Goal: Information Seeking & Learning: Learn about a topic

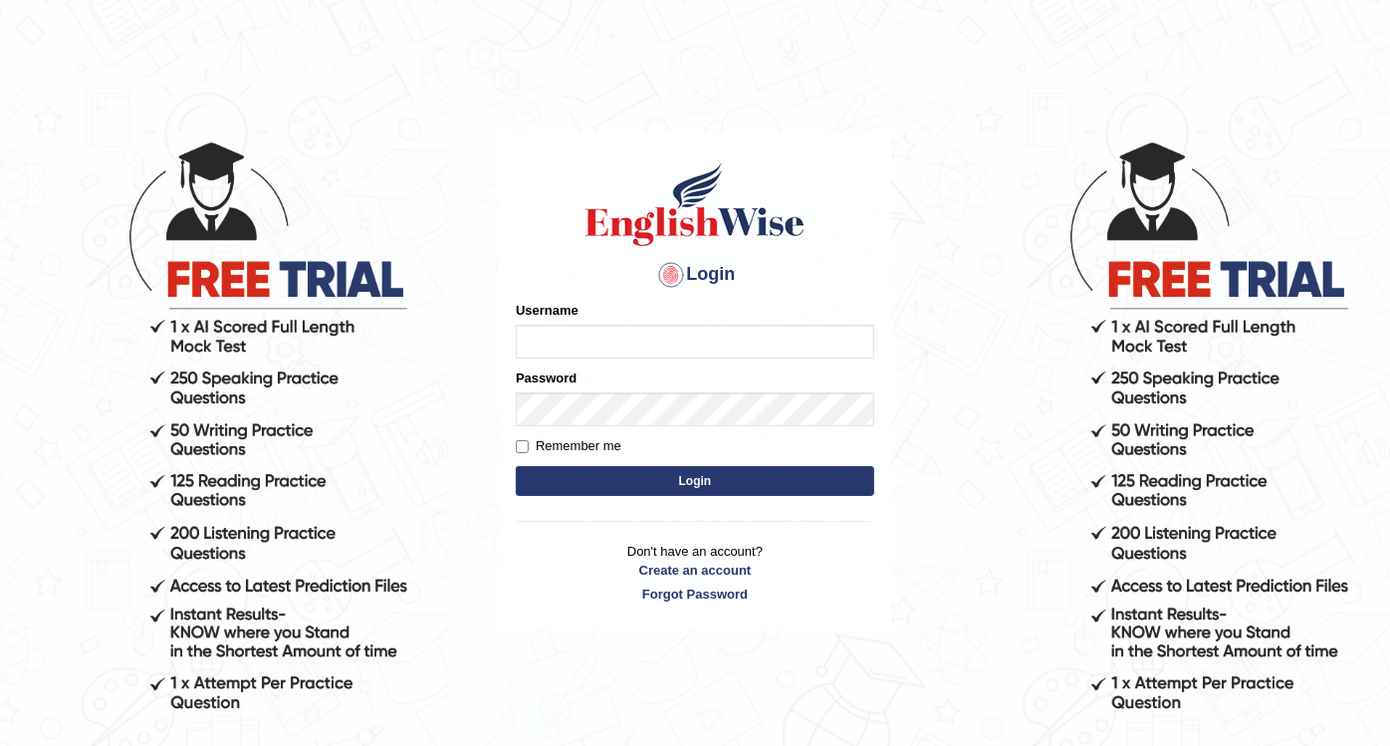
type input "Nidhi7774"
click at [619, 474] on button "Login" at bounding box center [695, 481] width 358 height 30
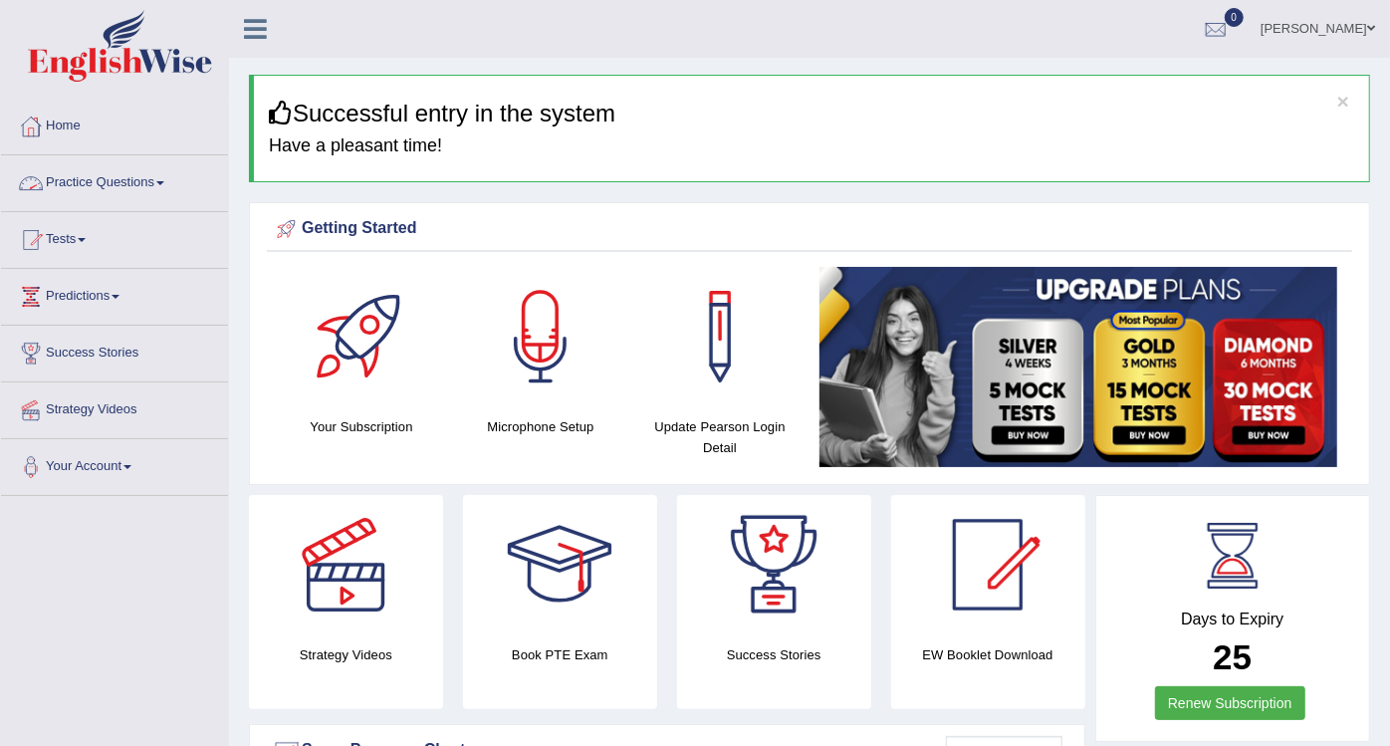
click at [140, 190] on link "Practice Questions" at bounding box center [114, 180] width 227 height 50
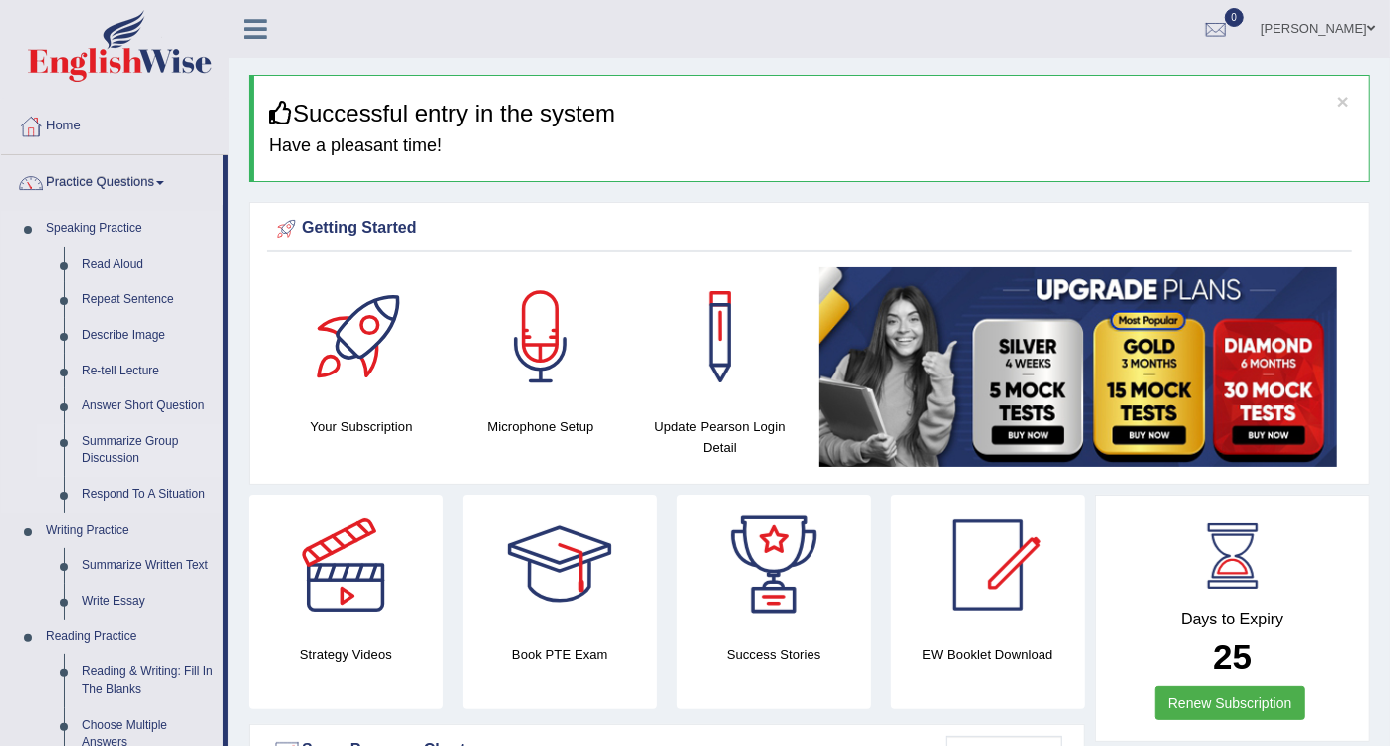
click at [143, 441] on link "Summarize Group Discussion" at bounding box center [148, 450] width 150 height 53
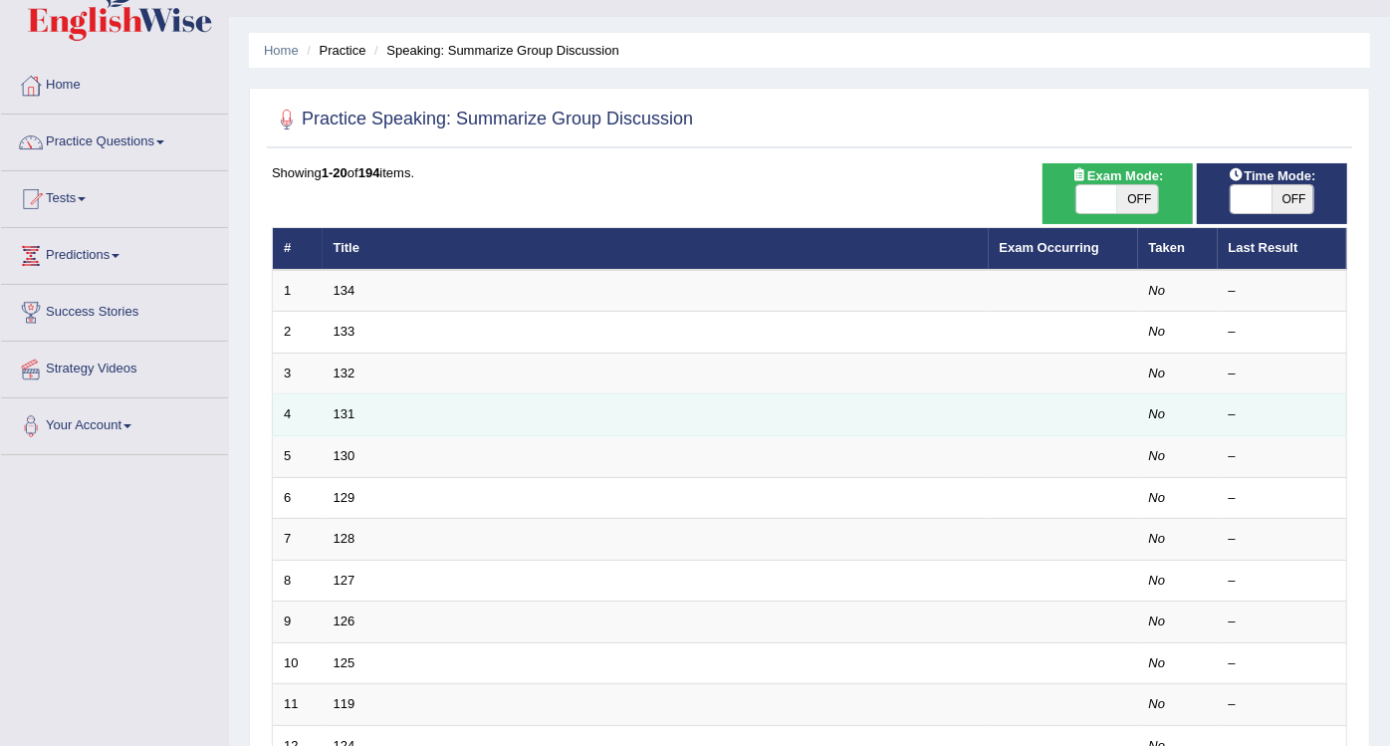
scroll to position [42, 0]
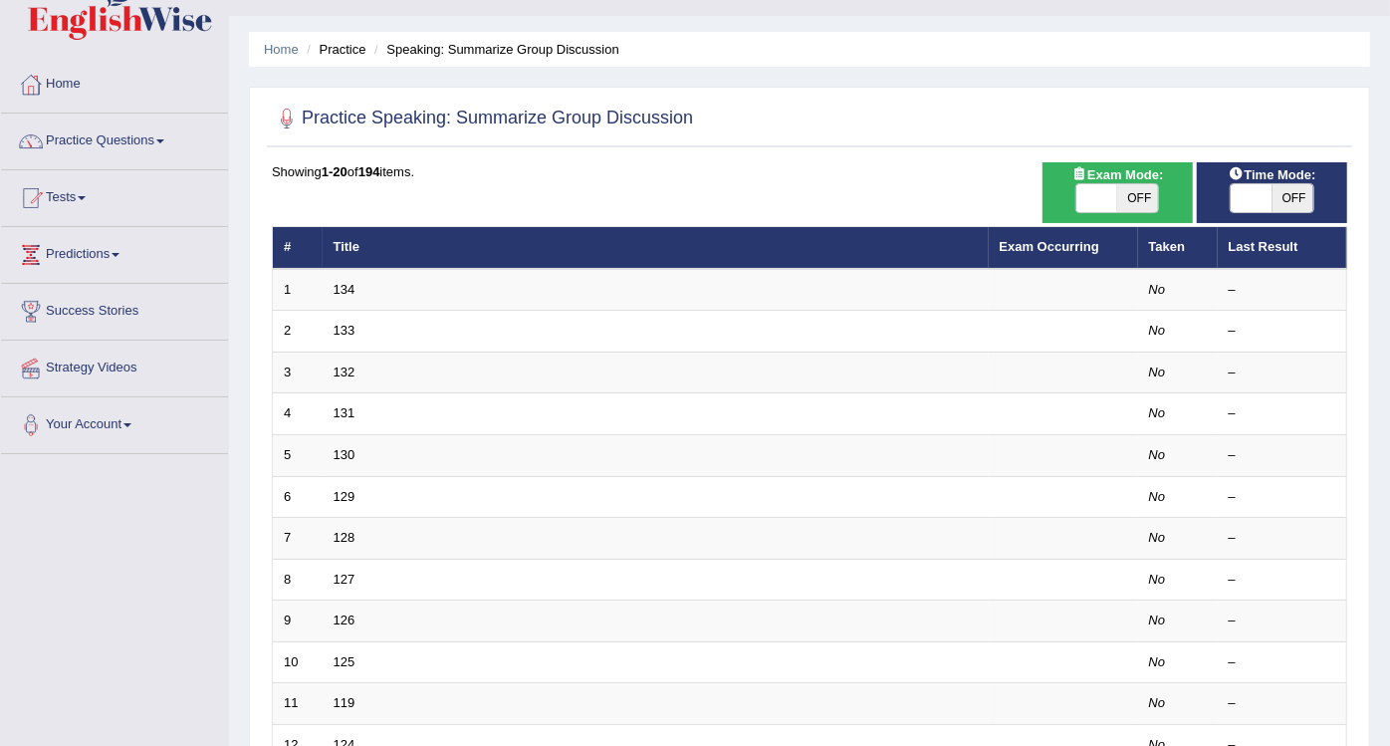
click at [1287, 184] on span "OFF" at bounding box center [1292, 198] width 41 height 28
checkbox input "true"
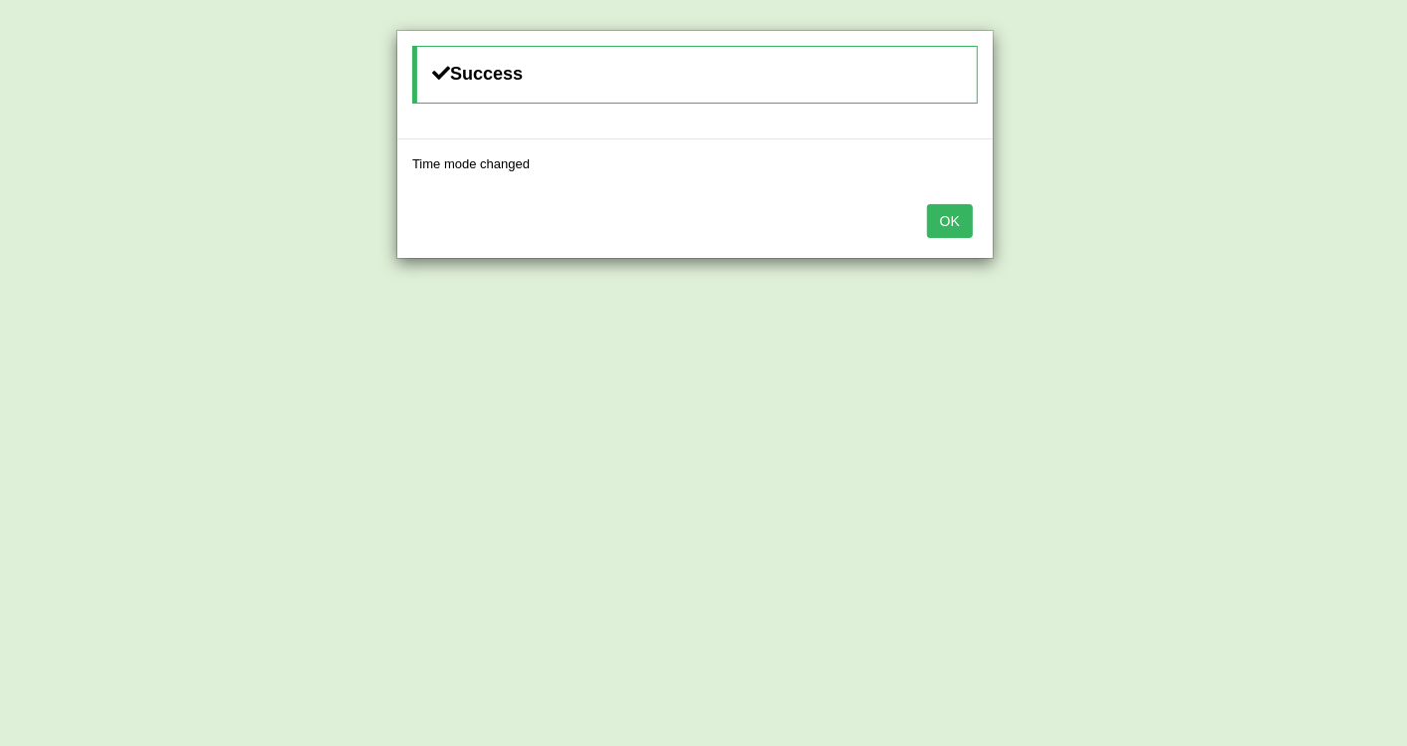
click at [964, 220] on button "OK" at bounding box center [950, 221] width 46 height 34
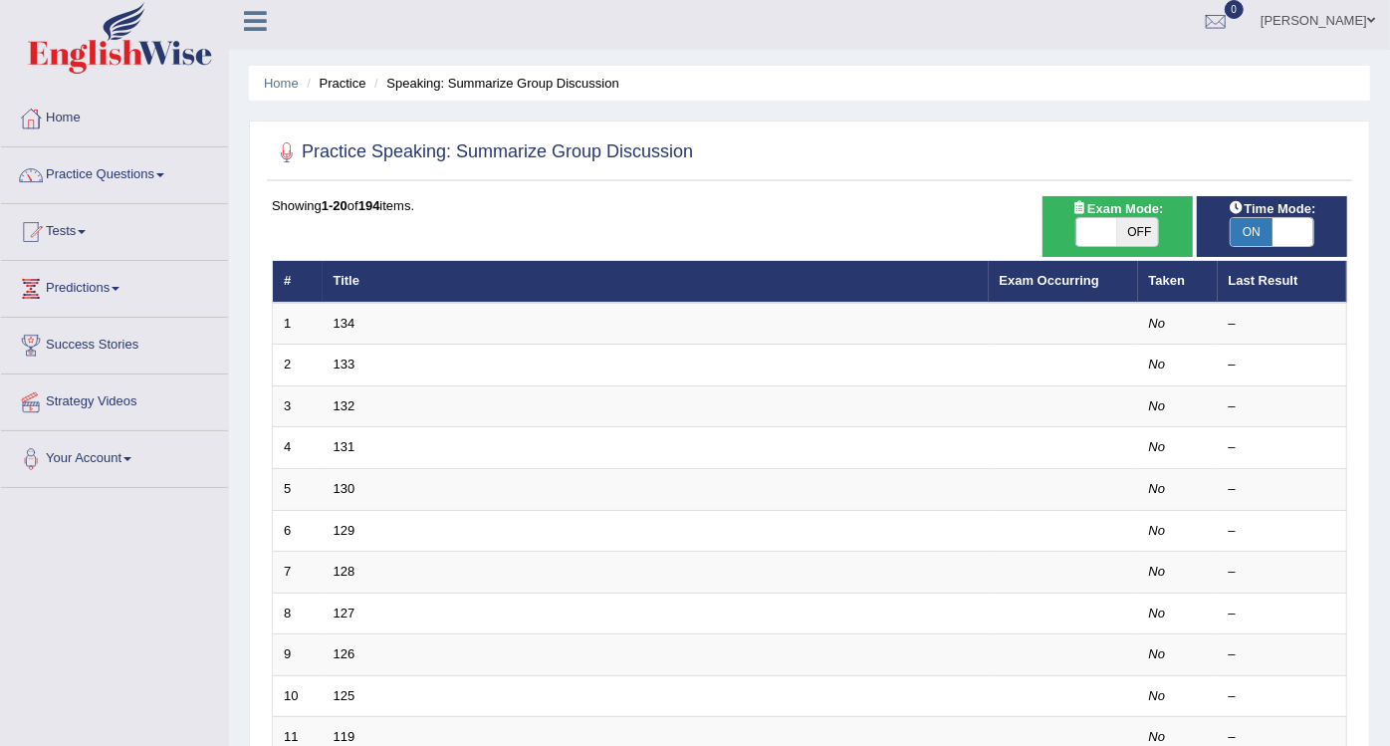
scroll to position [0, 0]
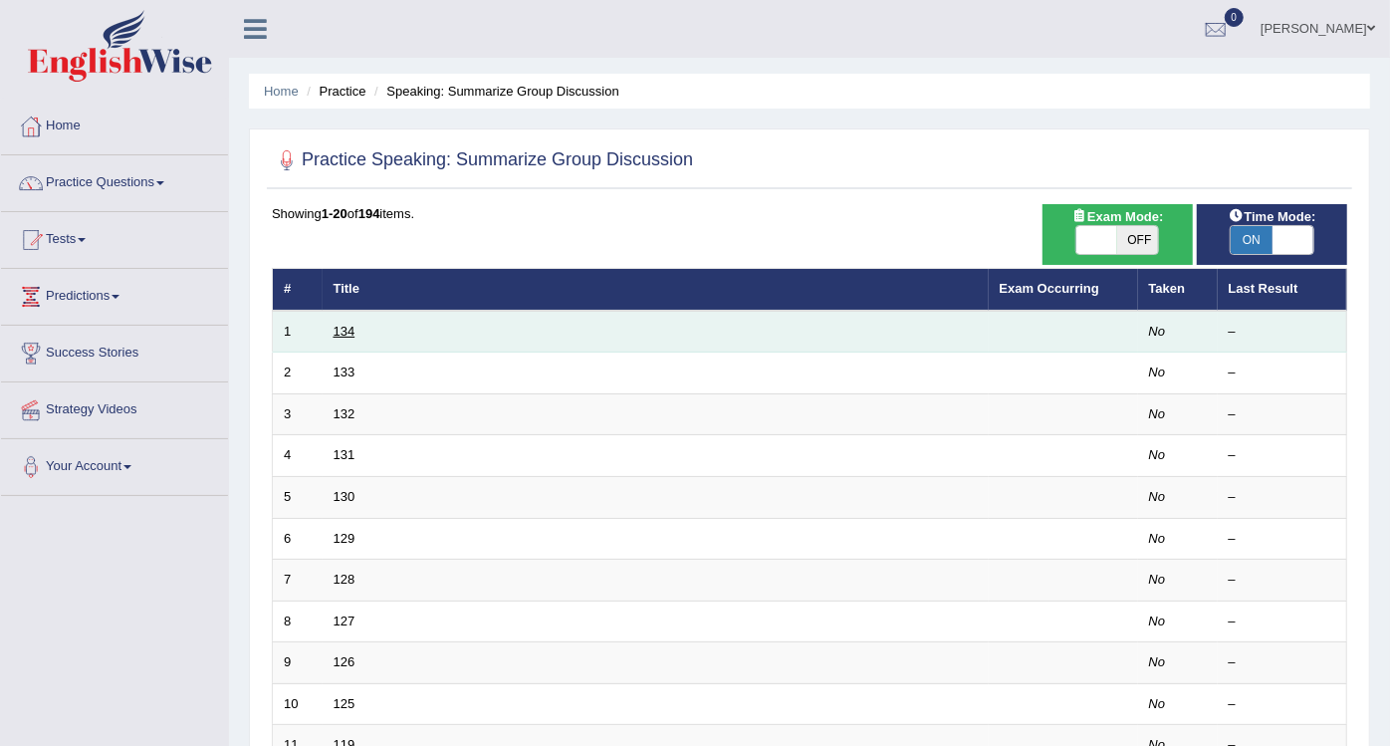
click at [345, 326] on link "134" at bounding box center [344, 331] width 22 height 15
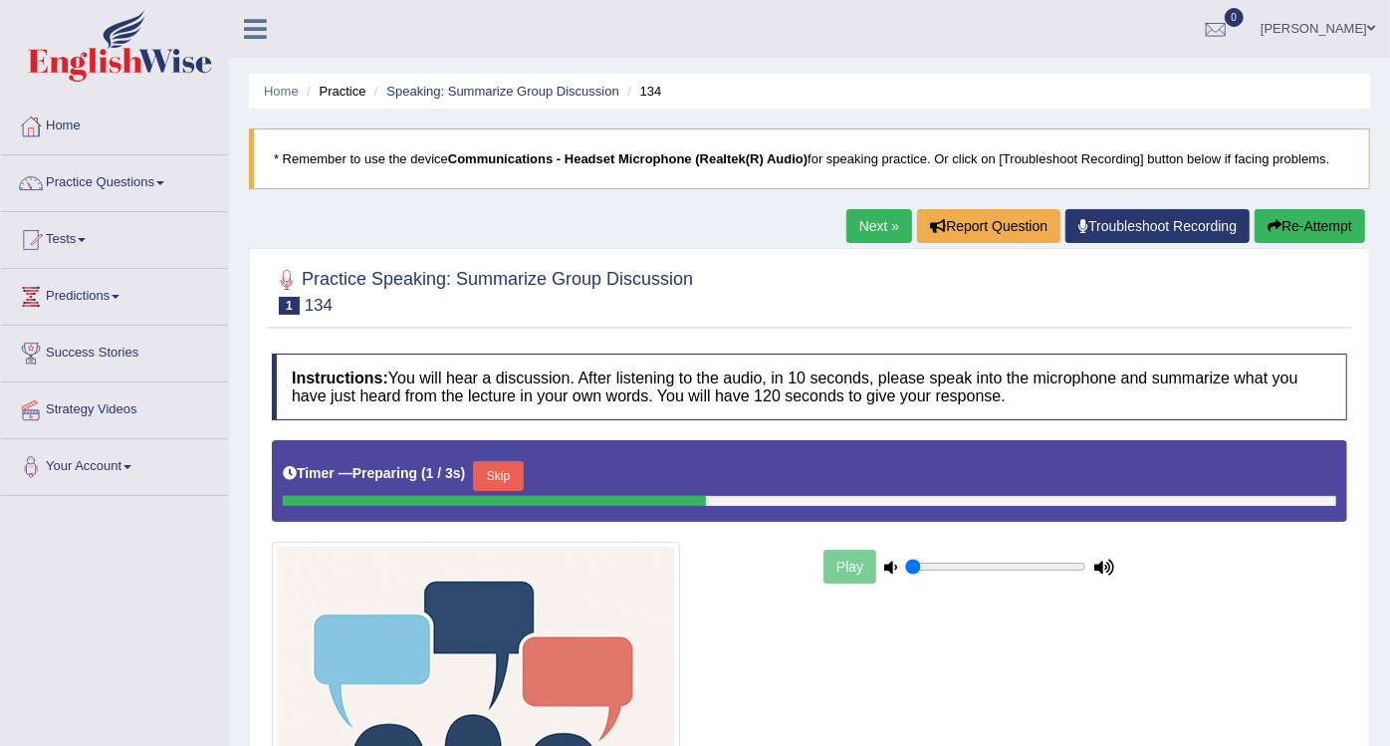
click at [345, 326] on div "Practice Speaking: Summarize Group Discussion 1 134" at bounding box center [809, 294] width 1085 height 70
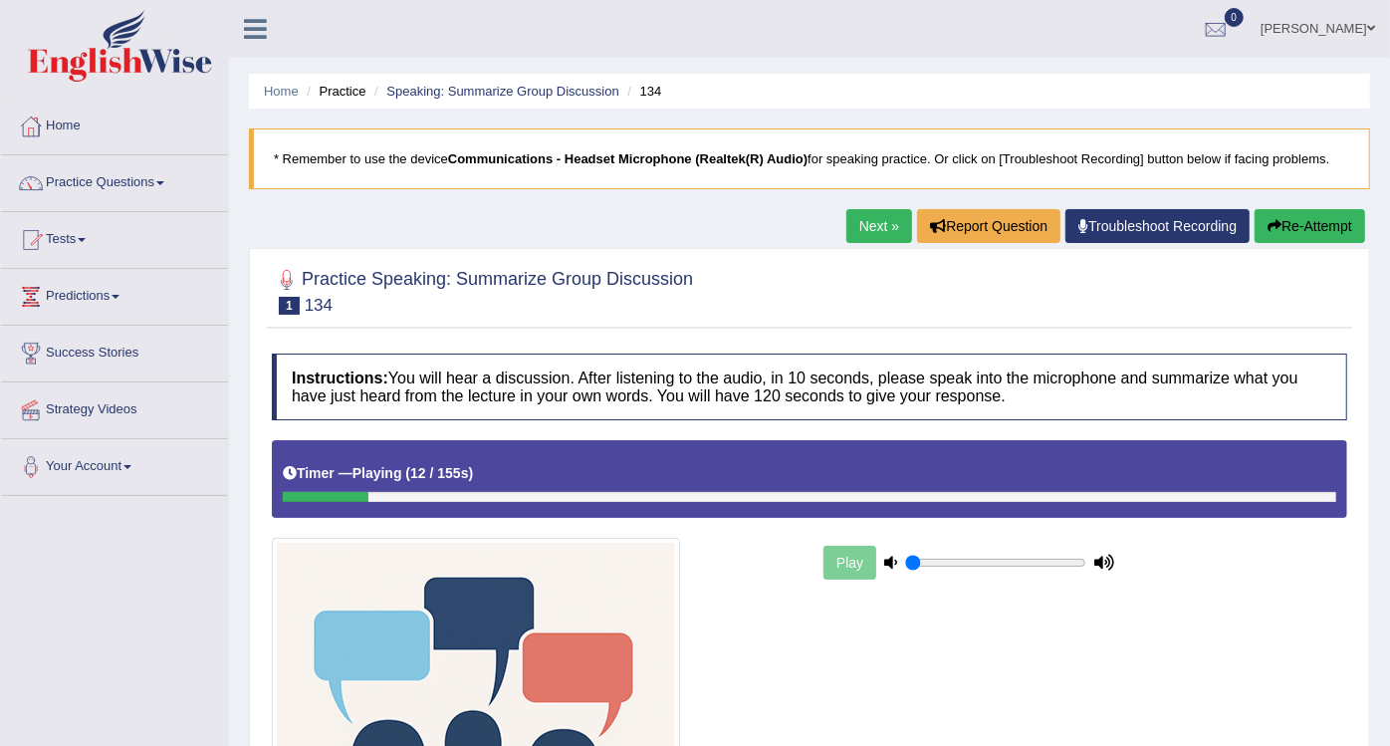
click at [884, 226] on link "Next »" at bounding box center [879, 226] width 66 height 34
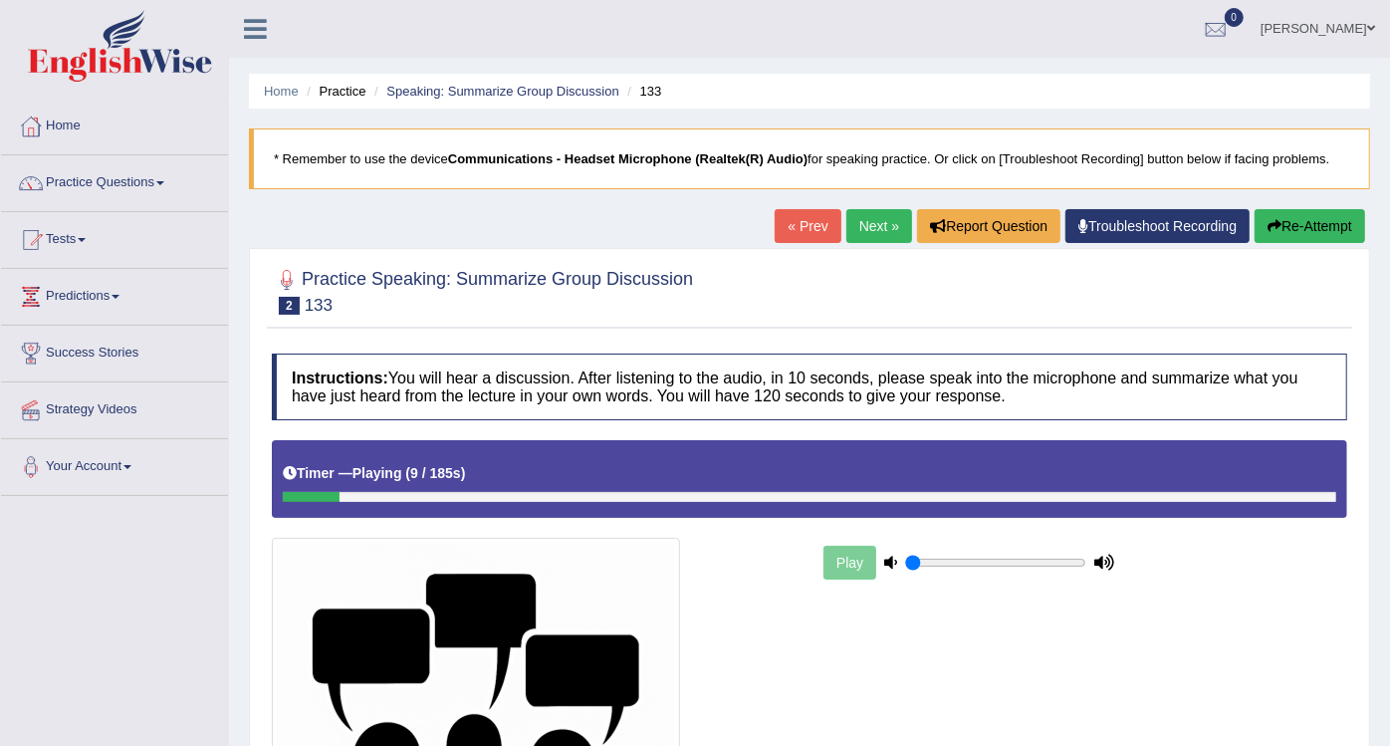
click at [1291, 228] on button "Re-Attempt" at bounding box center [1309, 226] width 110 height 34
click at [429, 493] on div at bounding box center [386, 497] width 206 height 10
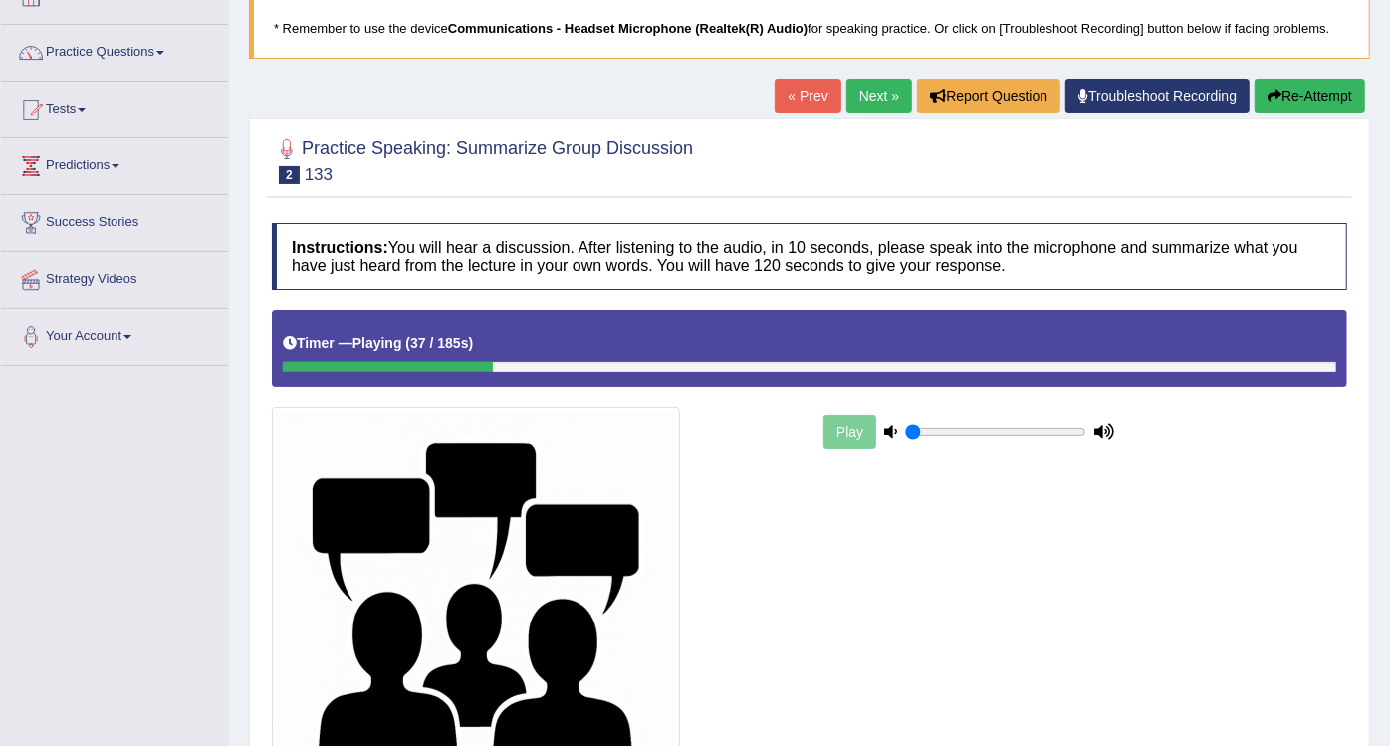
scroll to position [139, 0]
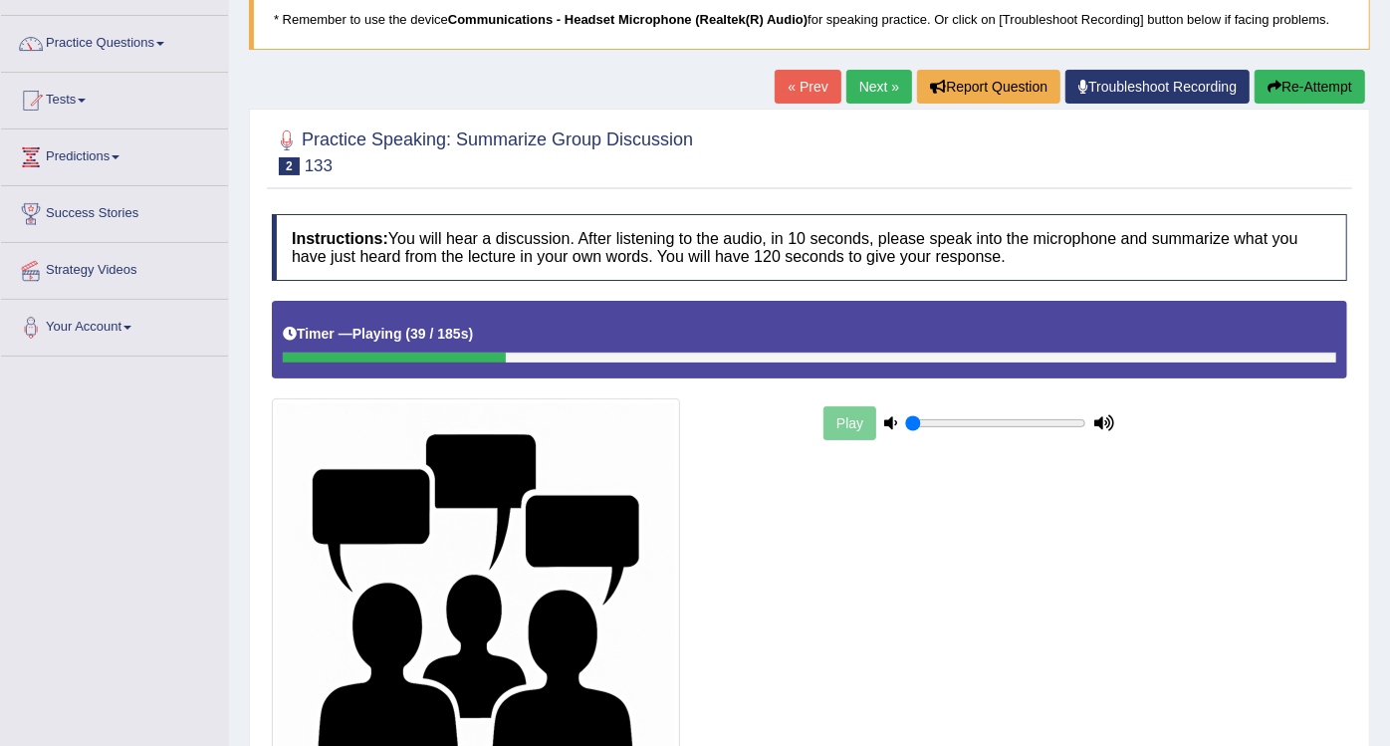
click at [1328, 81] on button "Re-Attempt" at bounding box center [1309, 87] width 110 height 34
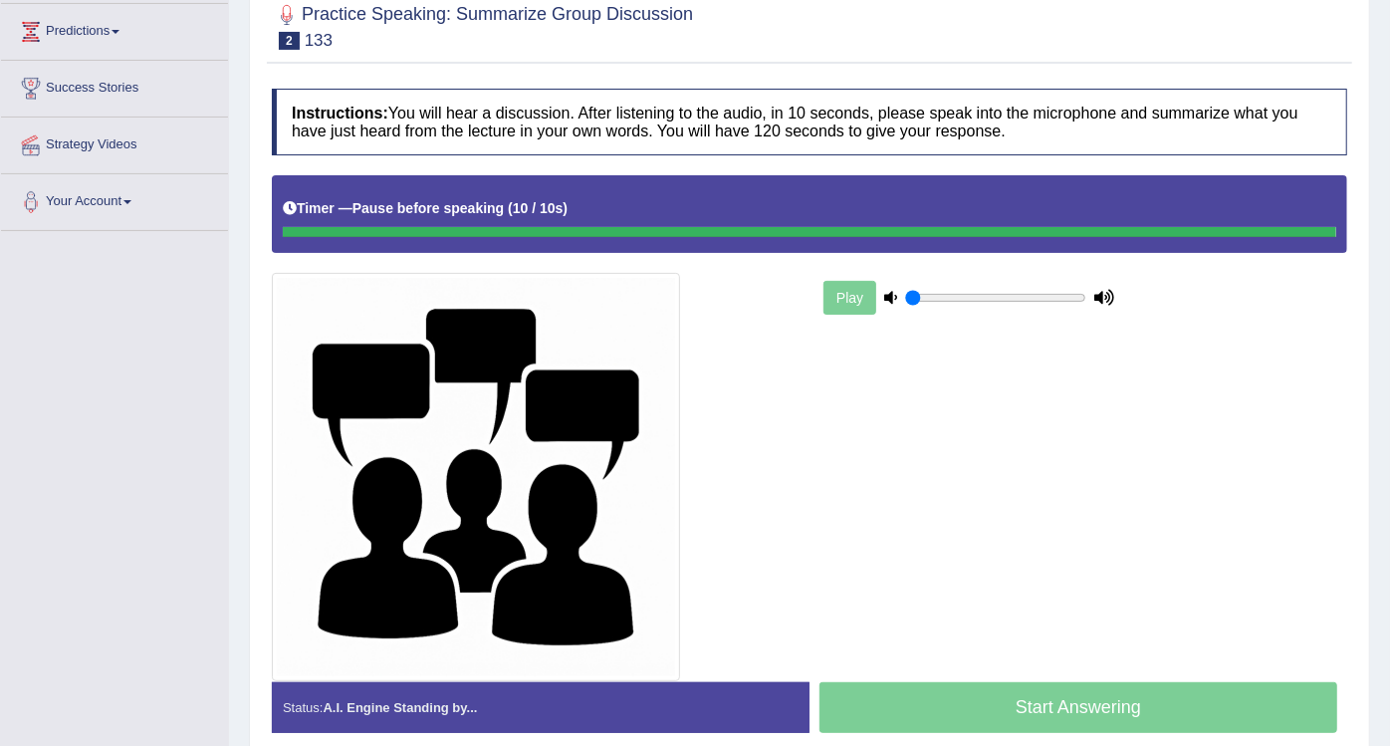
scroll to position [349, 0]
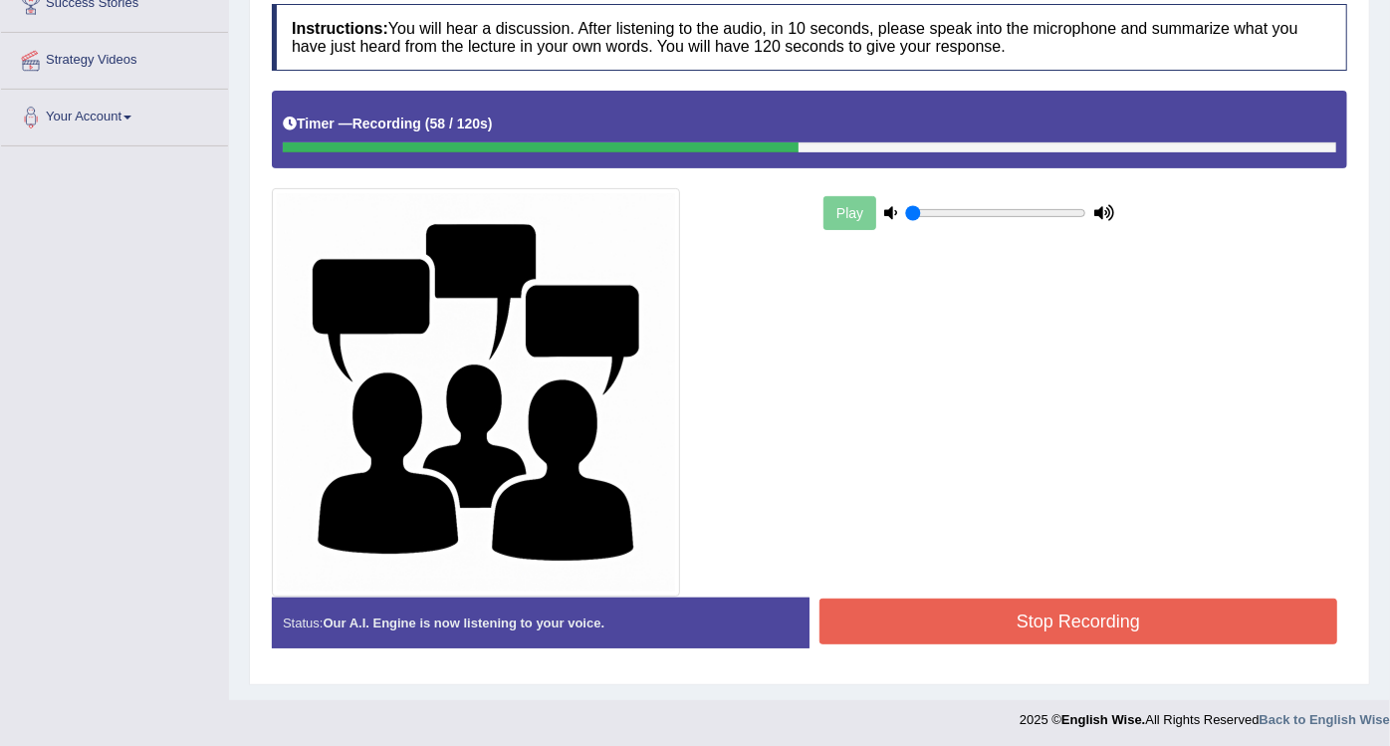
click at [956, 614] on button "Stop Recording" at bounding box center [1078, 621] width 518 height 46
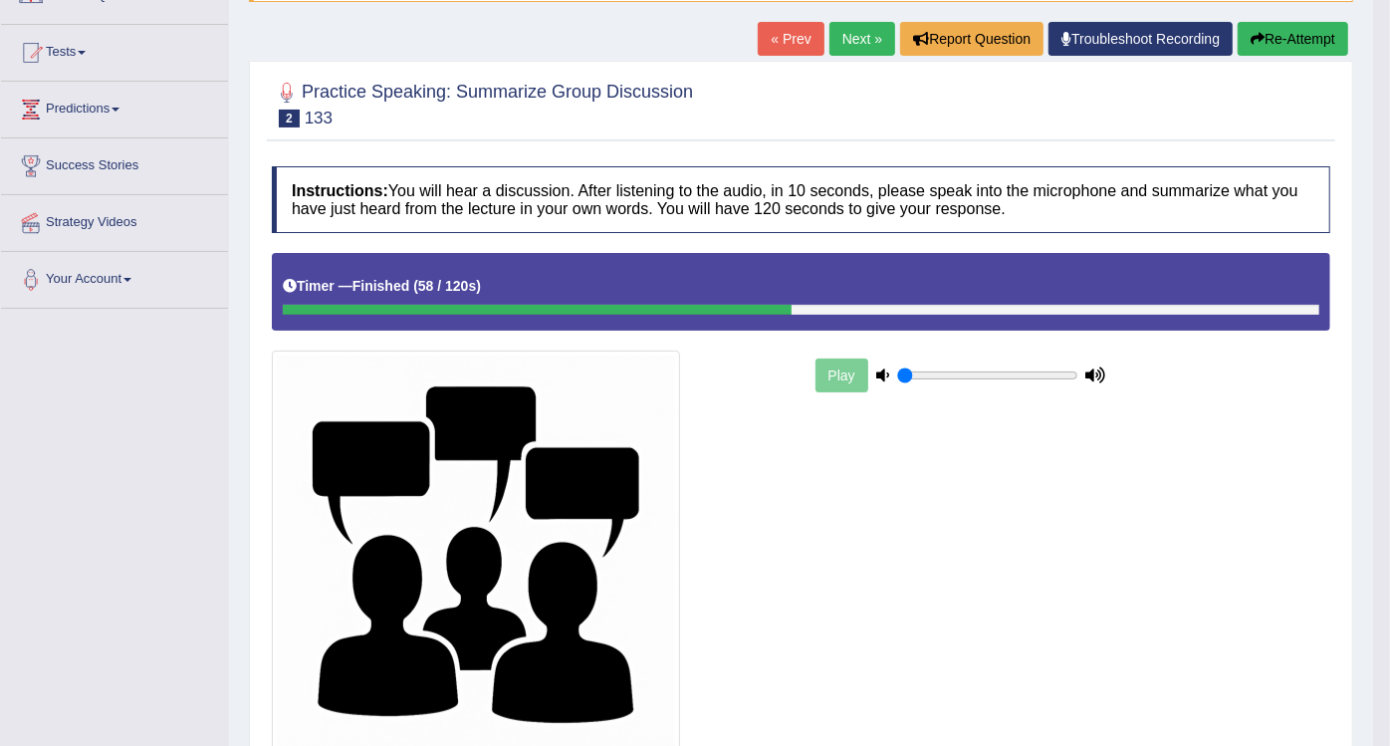
scroll to position [81, 0]
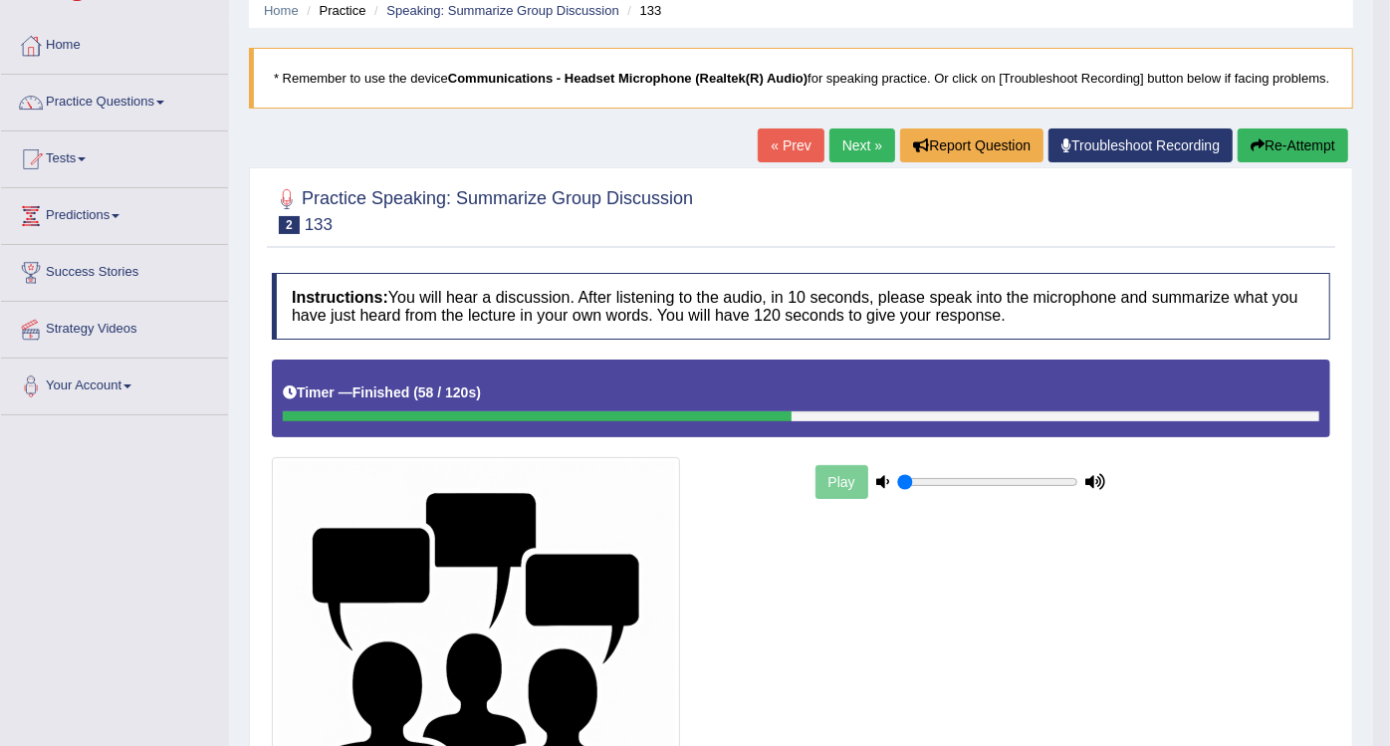
click at [861, 146] on link "Next »" at bounding box center [862, 145] width 66 height 34
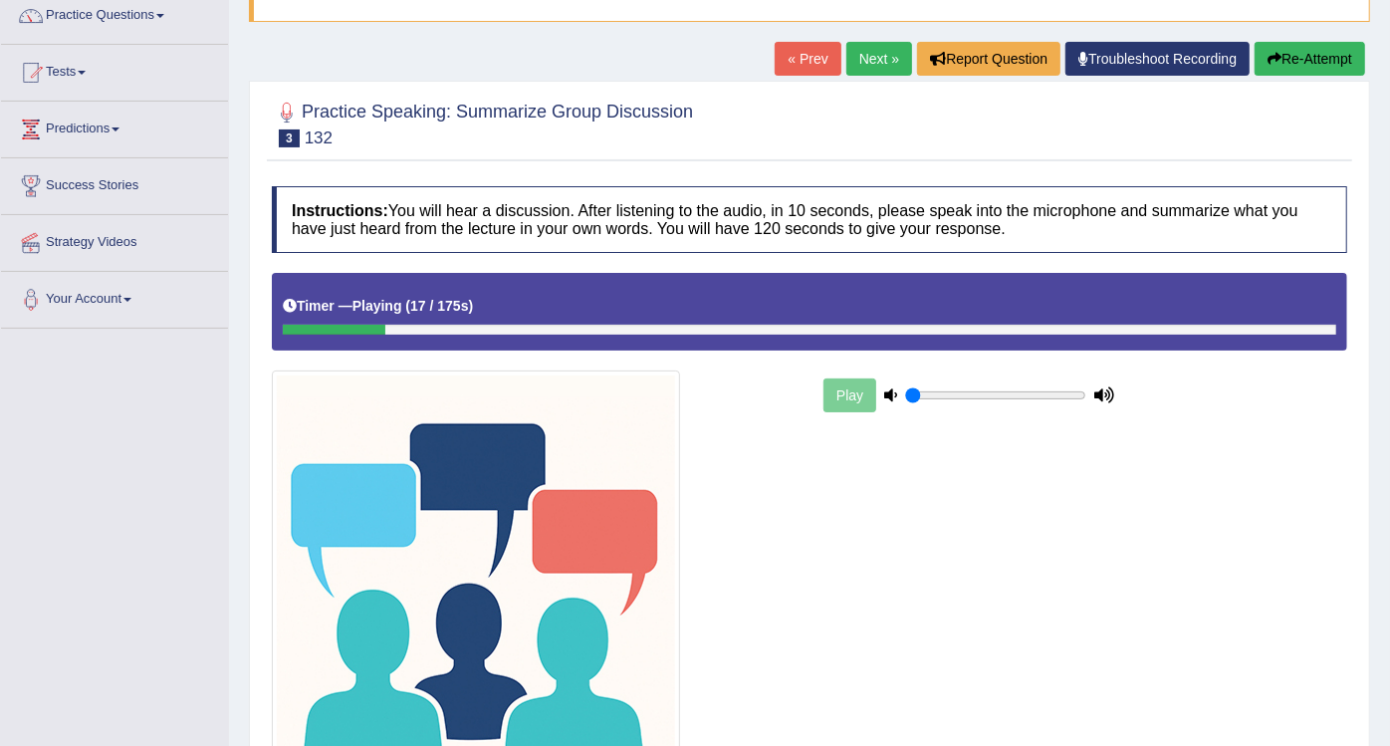
scroll to position [164, 0]
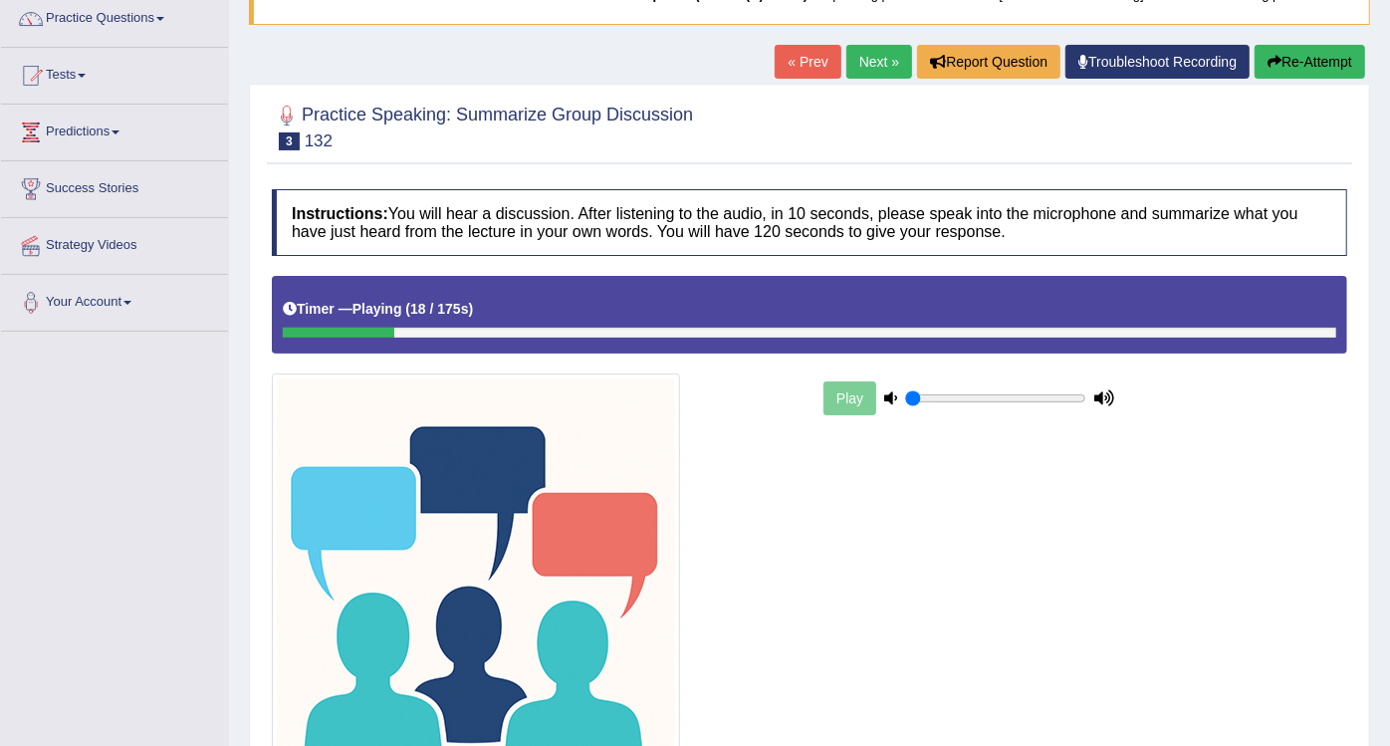
click at [1317, 51] on button "Re-Attempt" at bounding box center [1309, 62] width 110 height 34
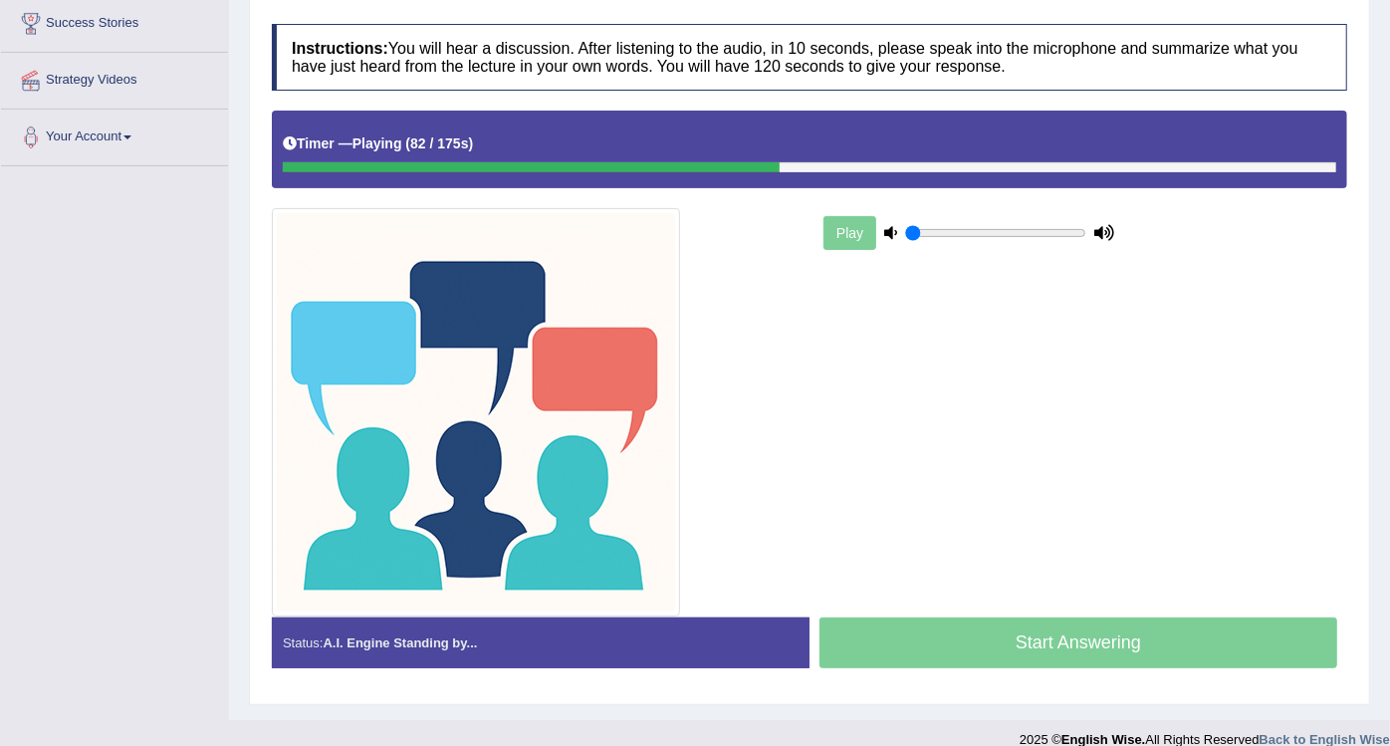
scroll to position [117, 0]
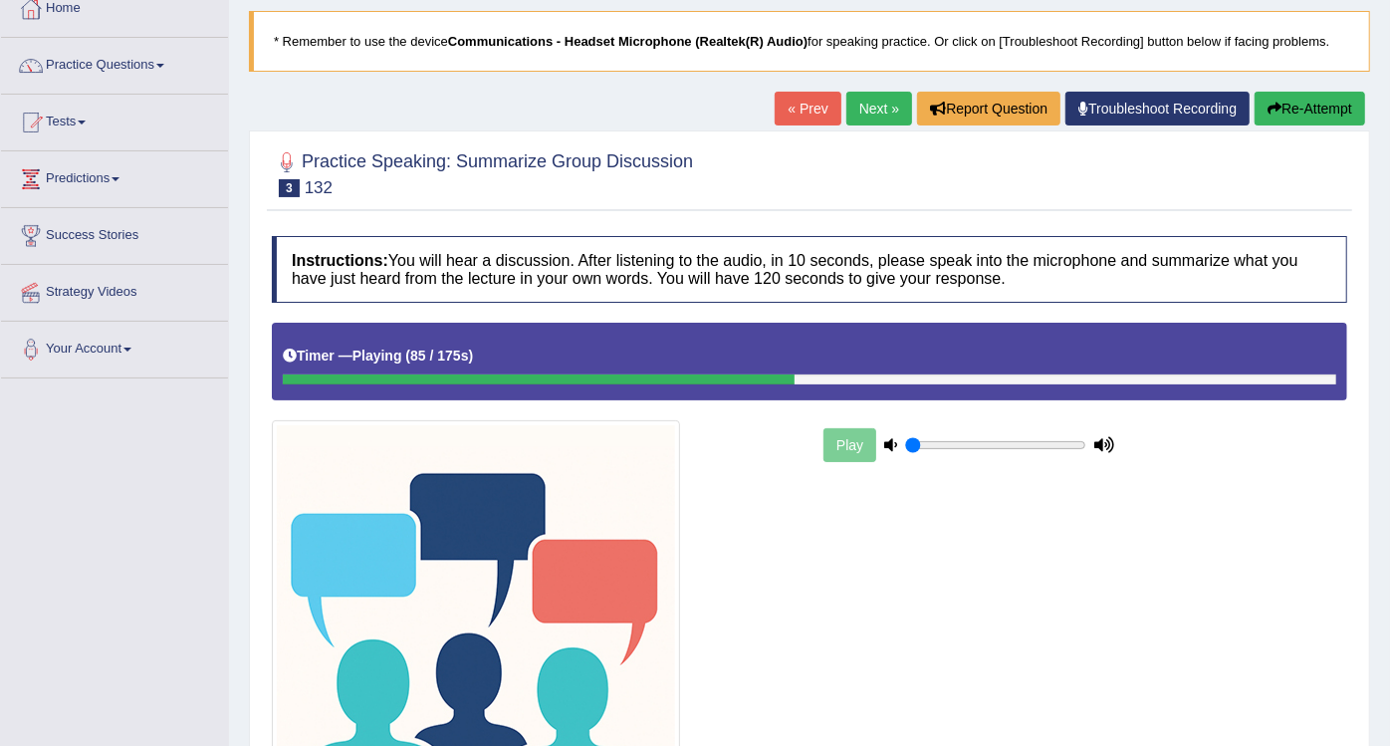
click at [680, 379] on div at bounding box center [539, 379] width 512 height 10
click at [1279, 103] on button "Re-Attempt" at bounding box center [1309, 109] width 110 height 34
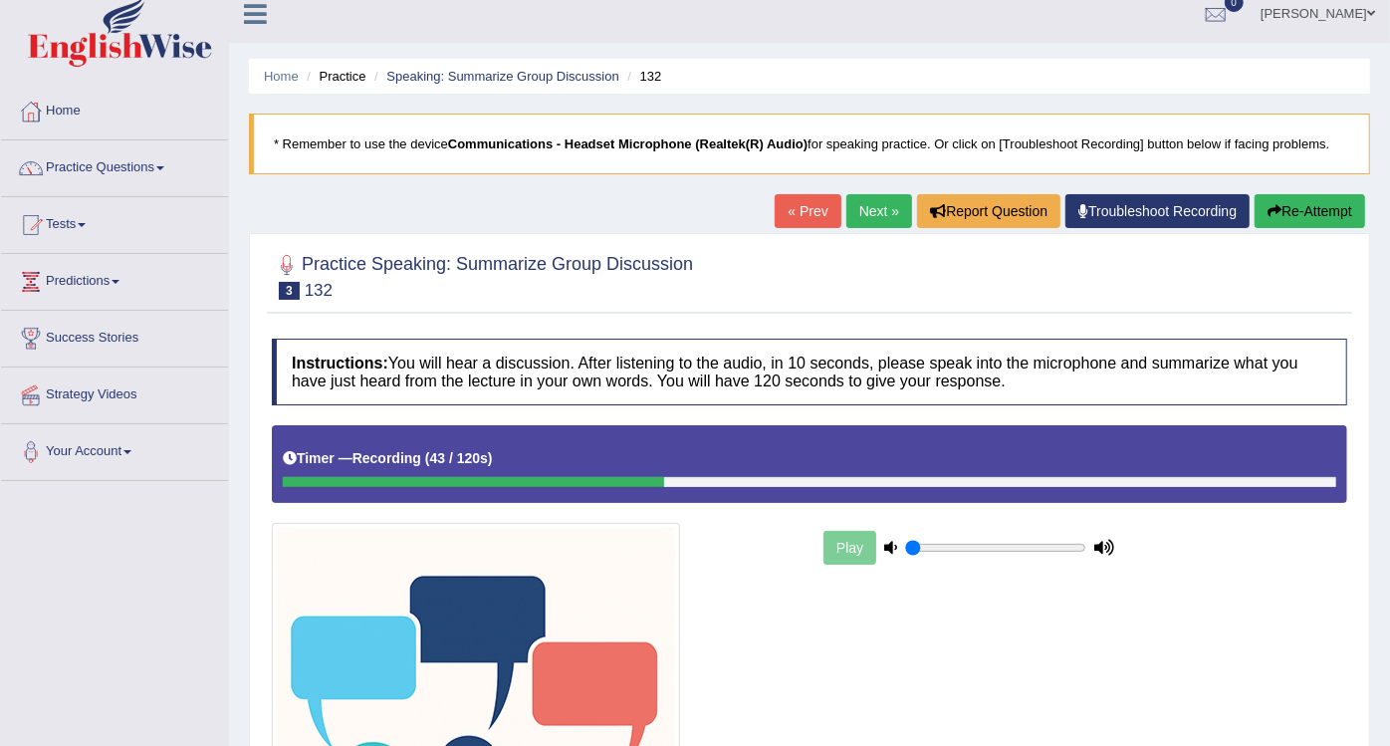
scroll to position [14, 0]
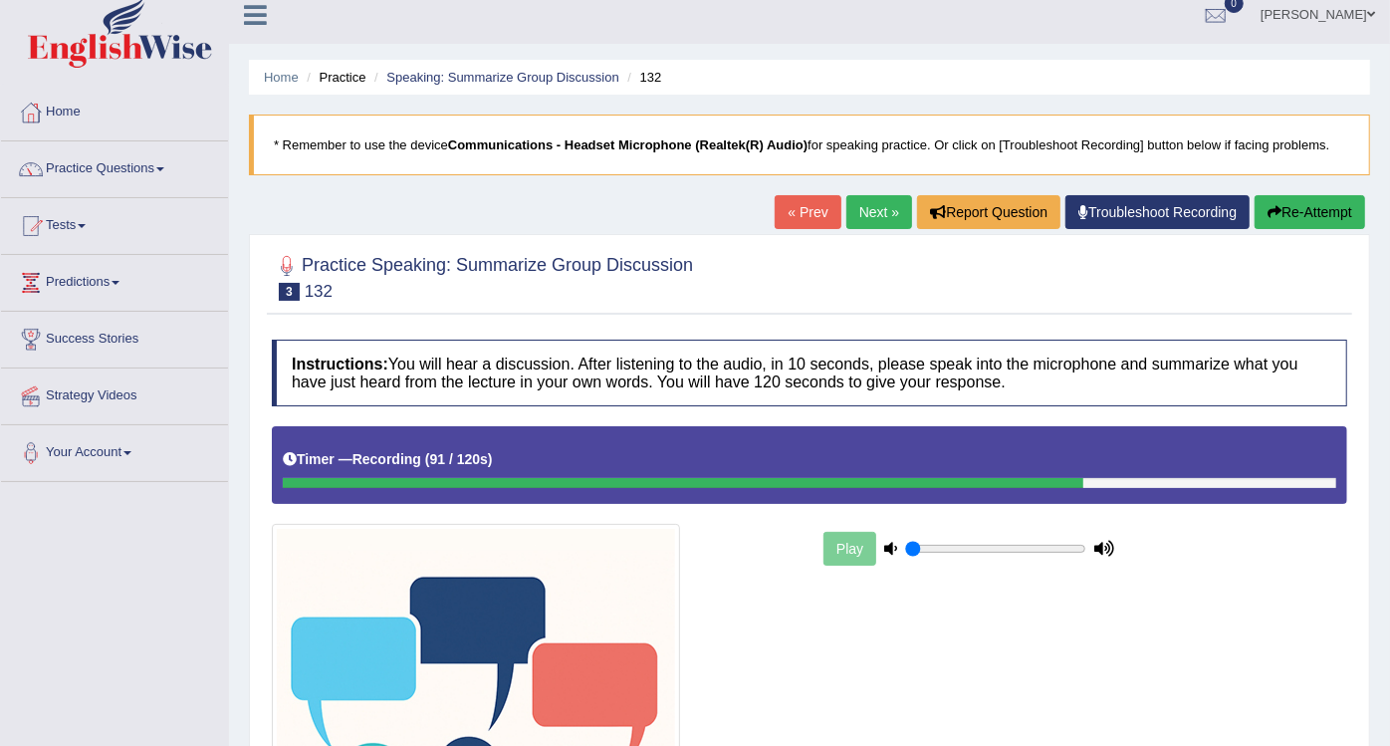
click at [1282, 217] on button "Re-Attempt" at bounding box center [1309, 212] width 110 height 34
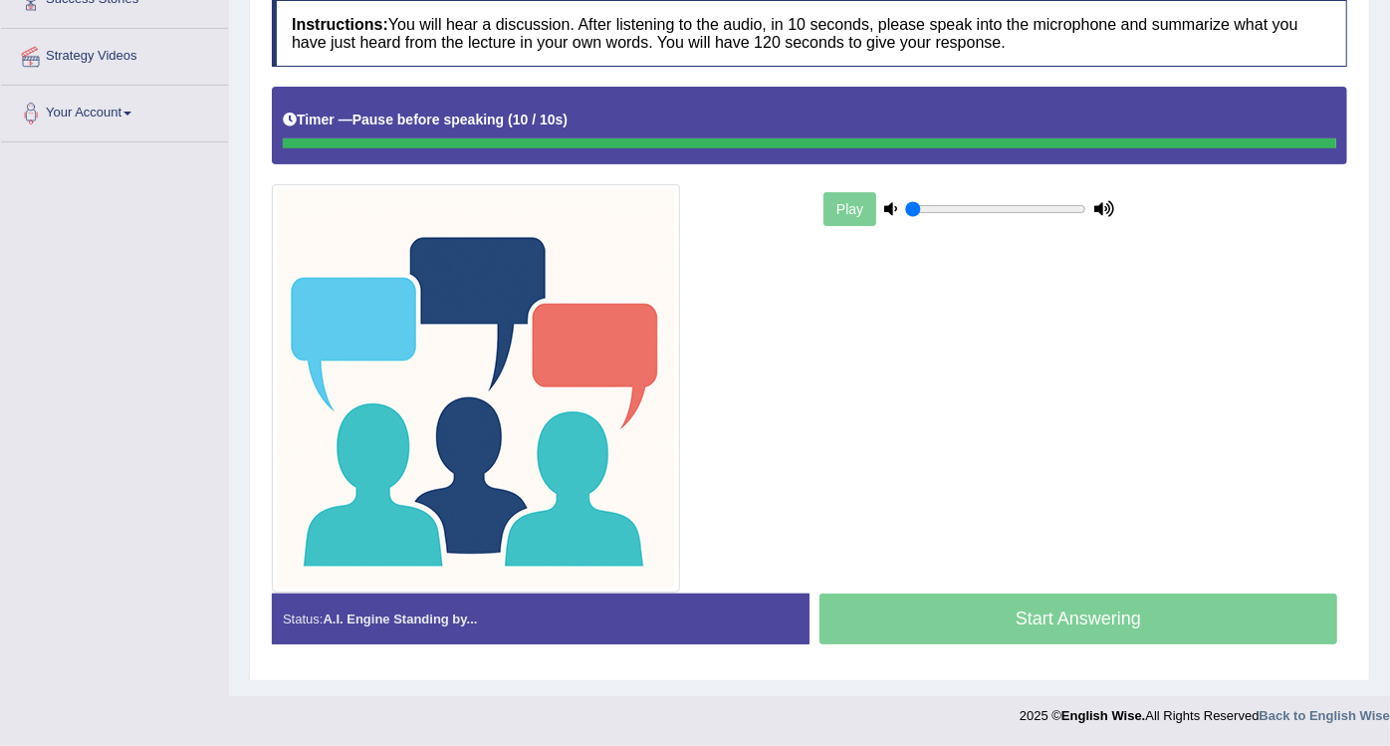
scroll to position [349, 0]
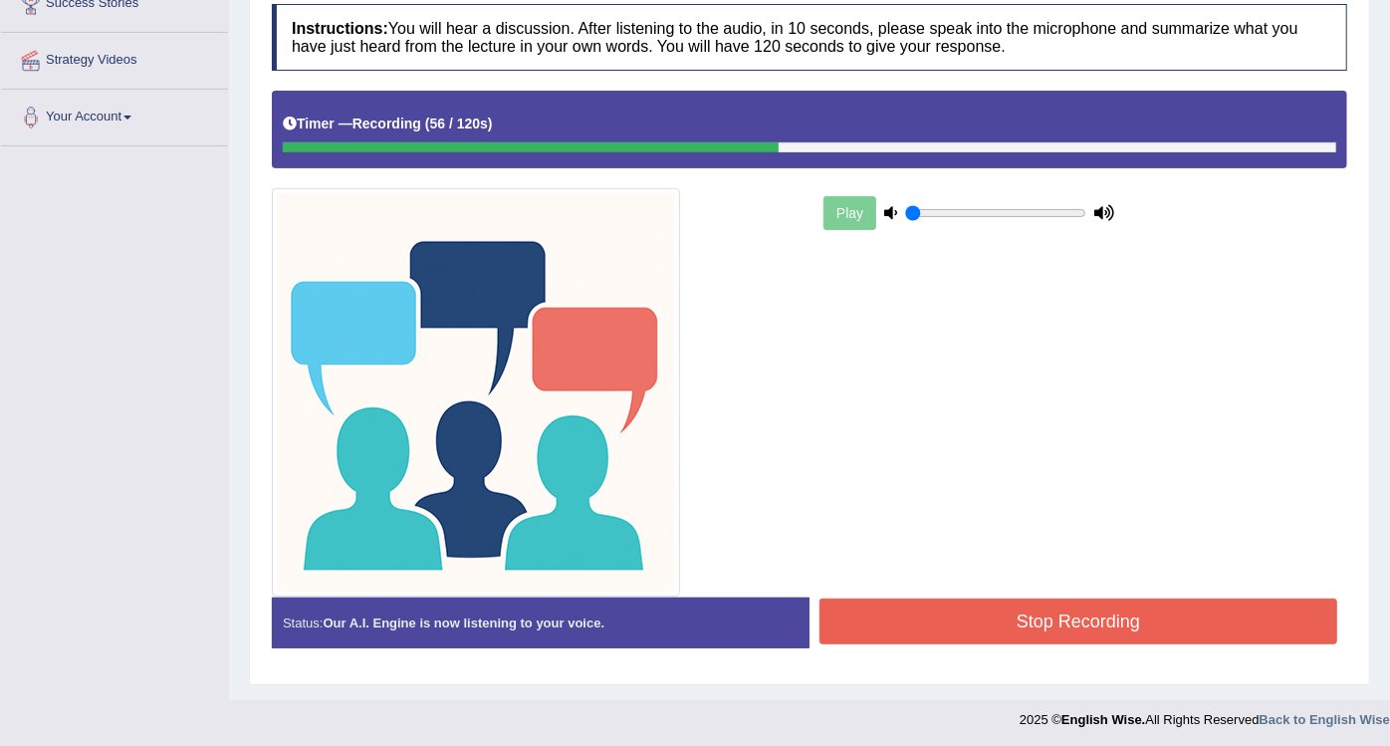
click at [921, 617] on button "Stop Recording" at bounding box center [1078, 621] width 518 height 46
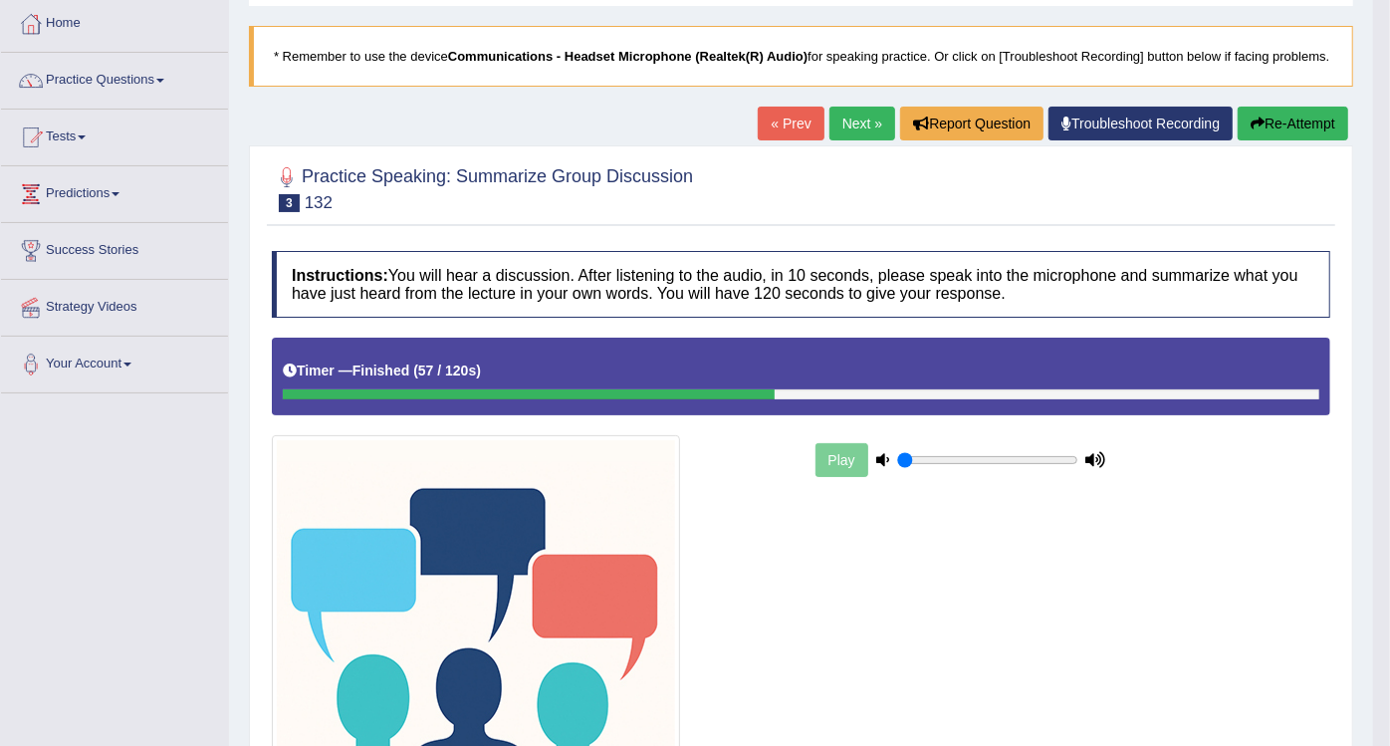
scroll to position [88, 0]
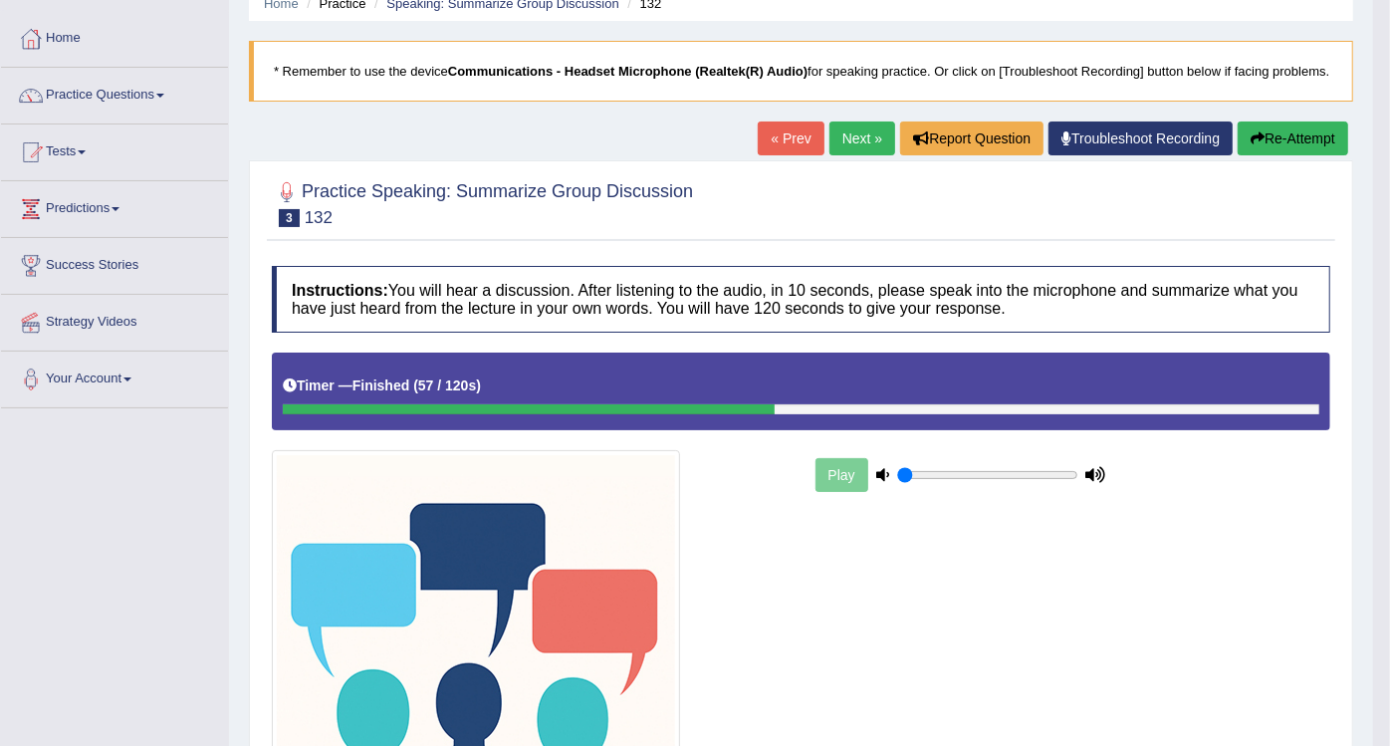
click at [848, 132] on link "Next »" at bounding box center [862, 138] width 66 height 34
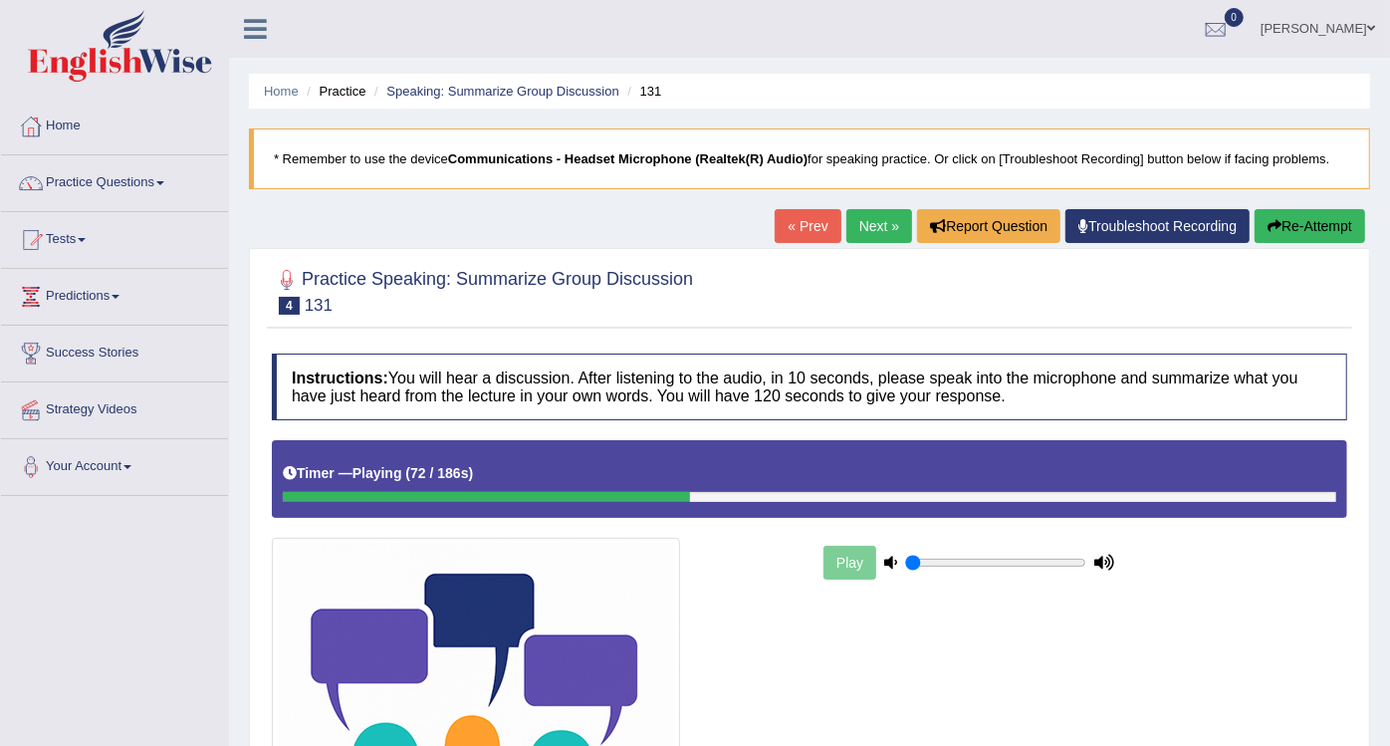
click at [1302, 237] on button "Re-Attempt" at bounding box center [1309, 226] width 110 height 34
click at [1001, 508] on div "Timer — Recording ( 52 / 120s )" at bounding box center [809, 478] width 1075 height 77
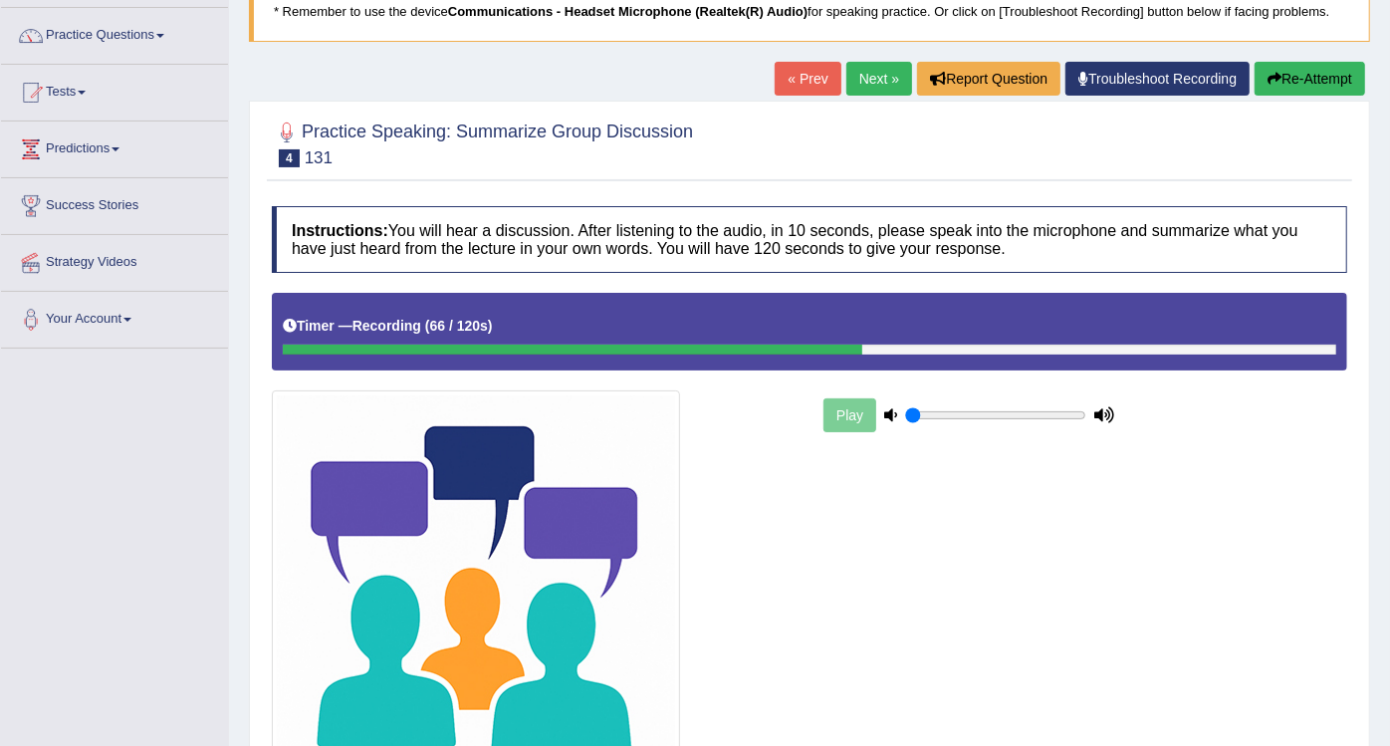
scroll to position [147, 0]
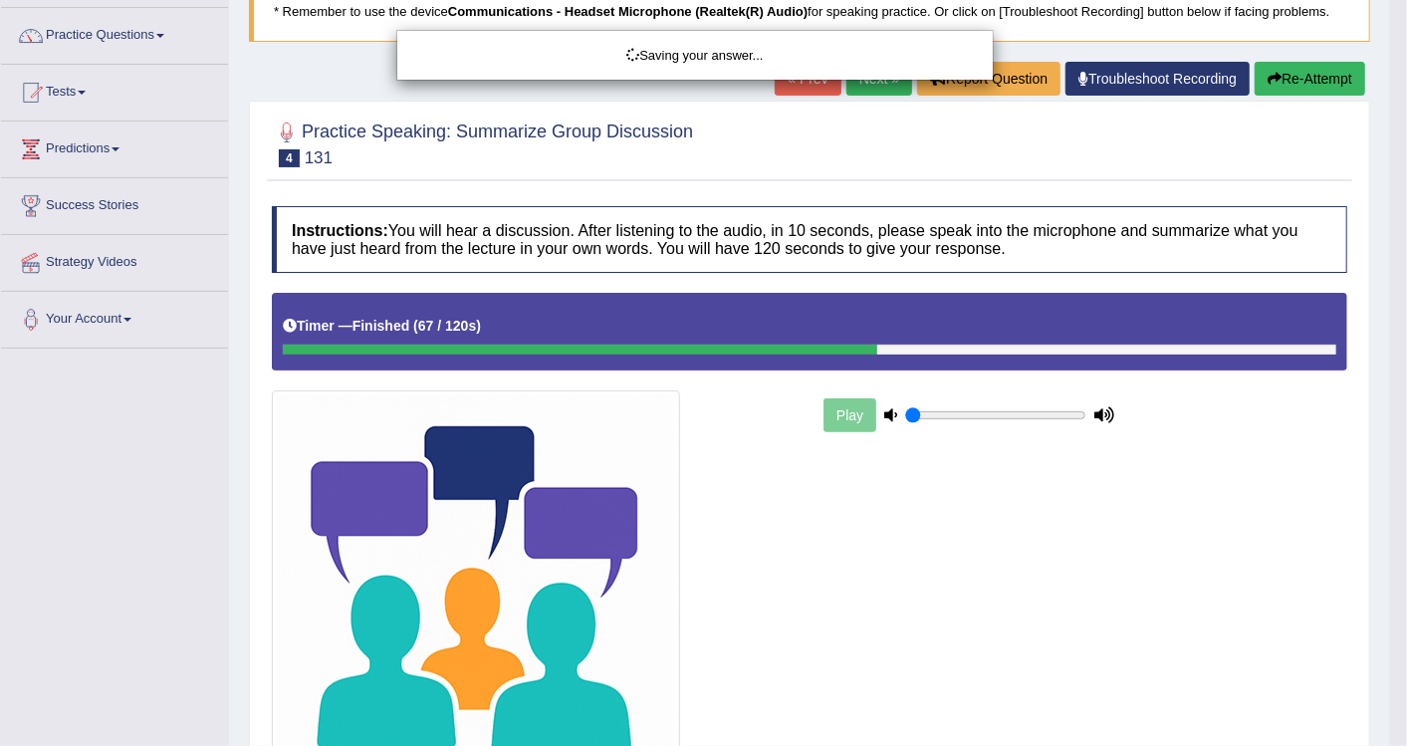
click at [1327, 90] on div "Saving your answer..." at bounding box center [703, 373] width 1407 height 746
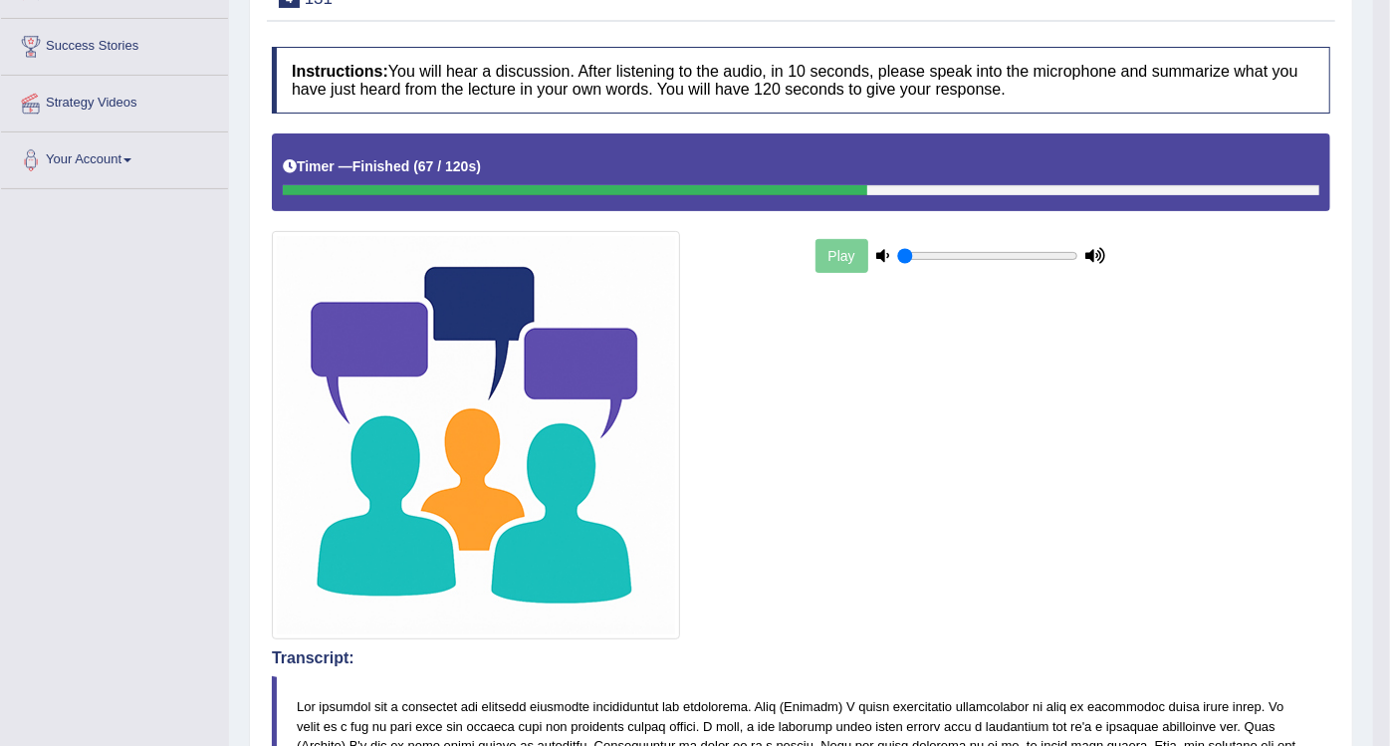
scroll to position [0, 0]
